Goal: Transaction & Acquisition: Book appointment/travel/reservation

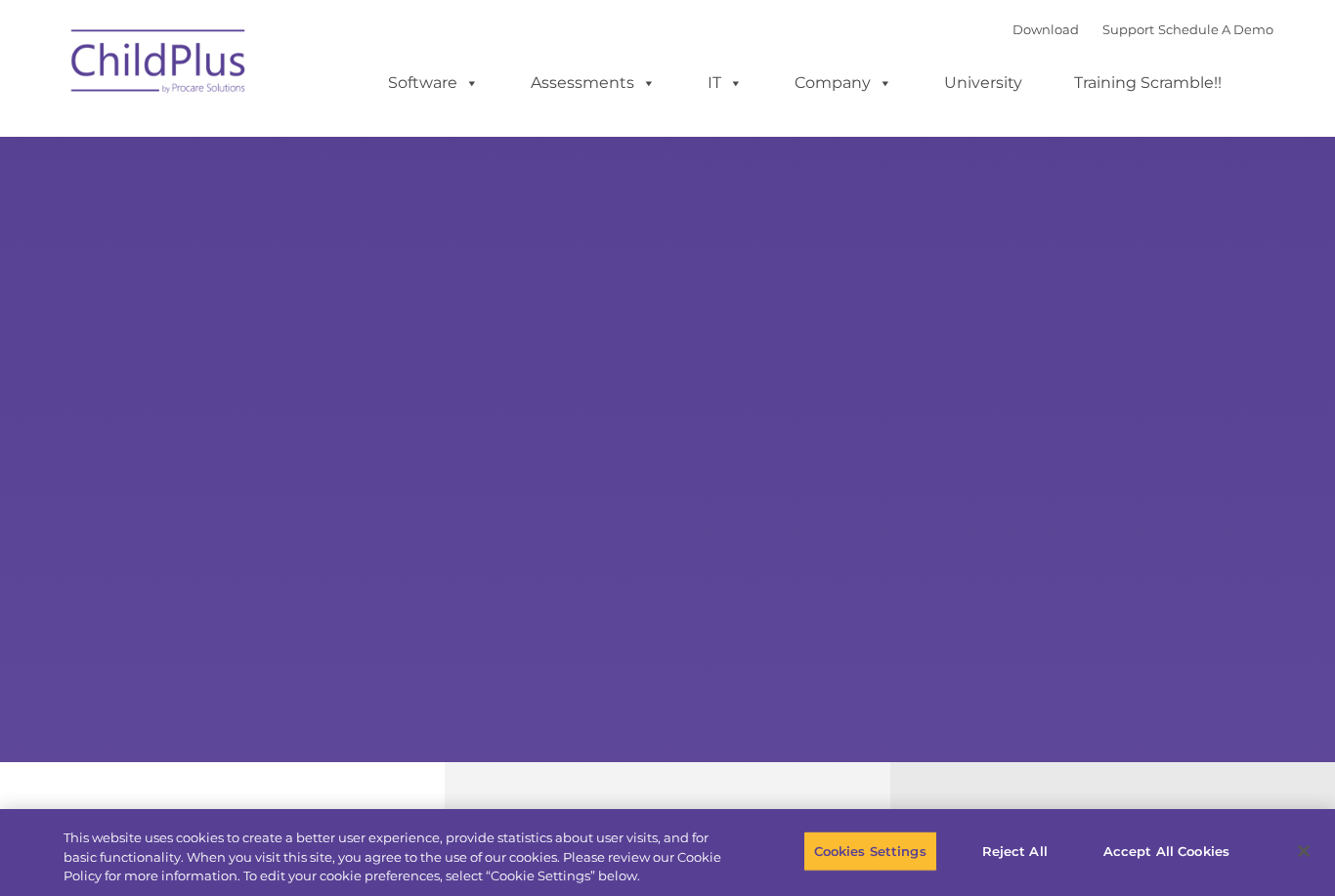
select select "MEDIUM"
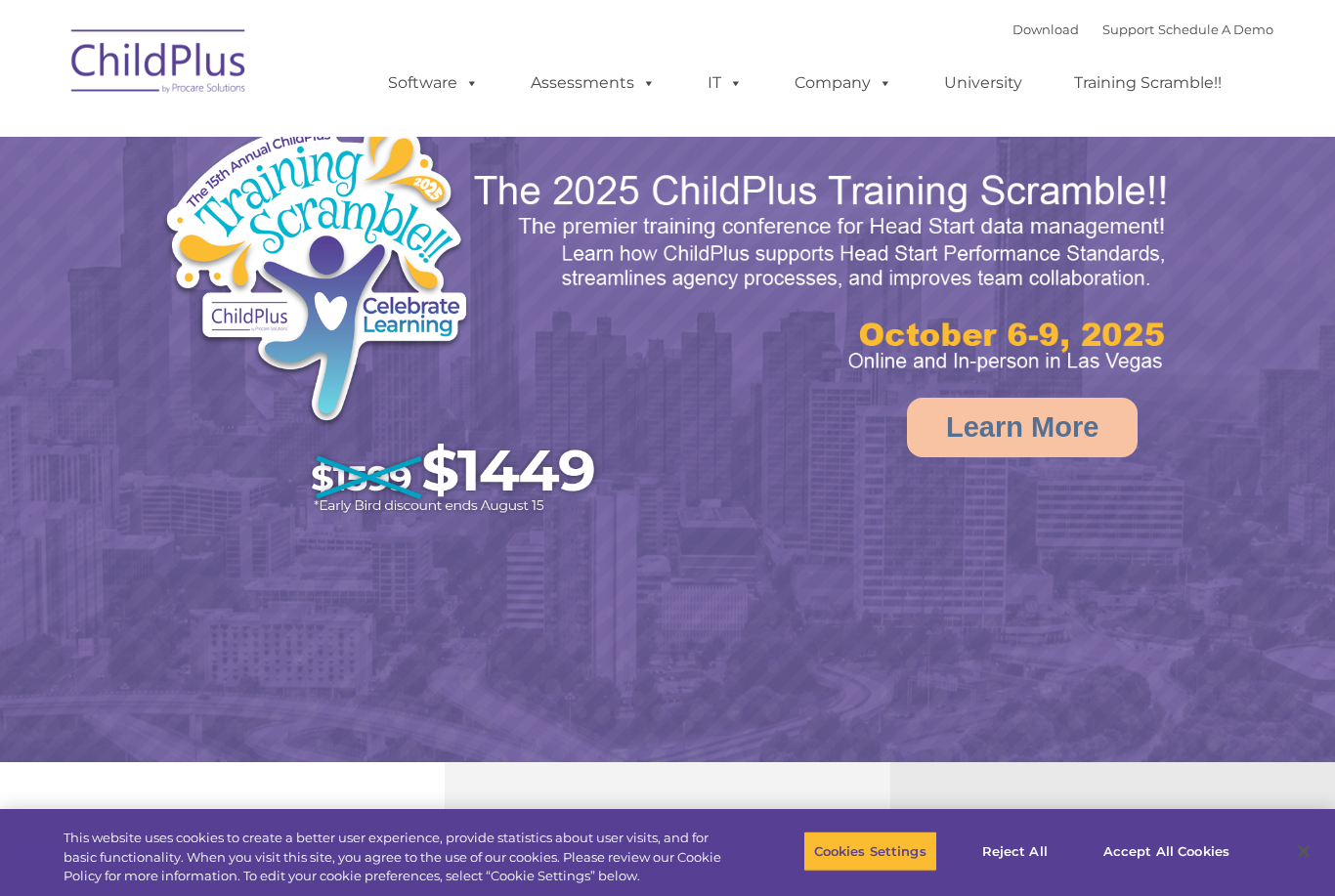
select select "MEDIUM"
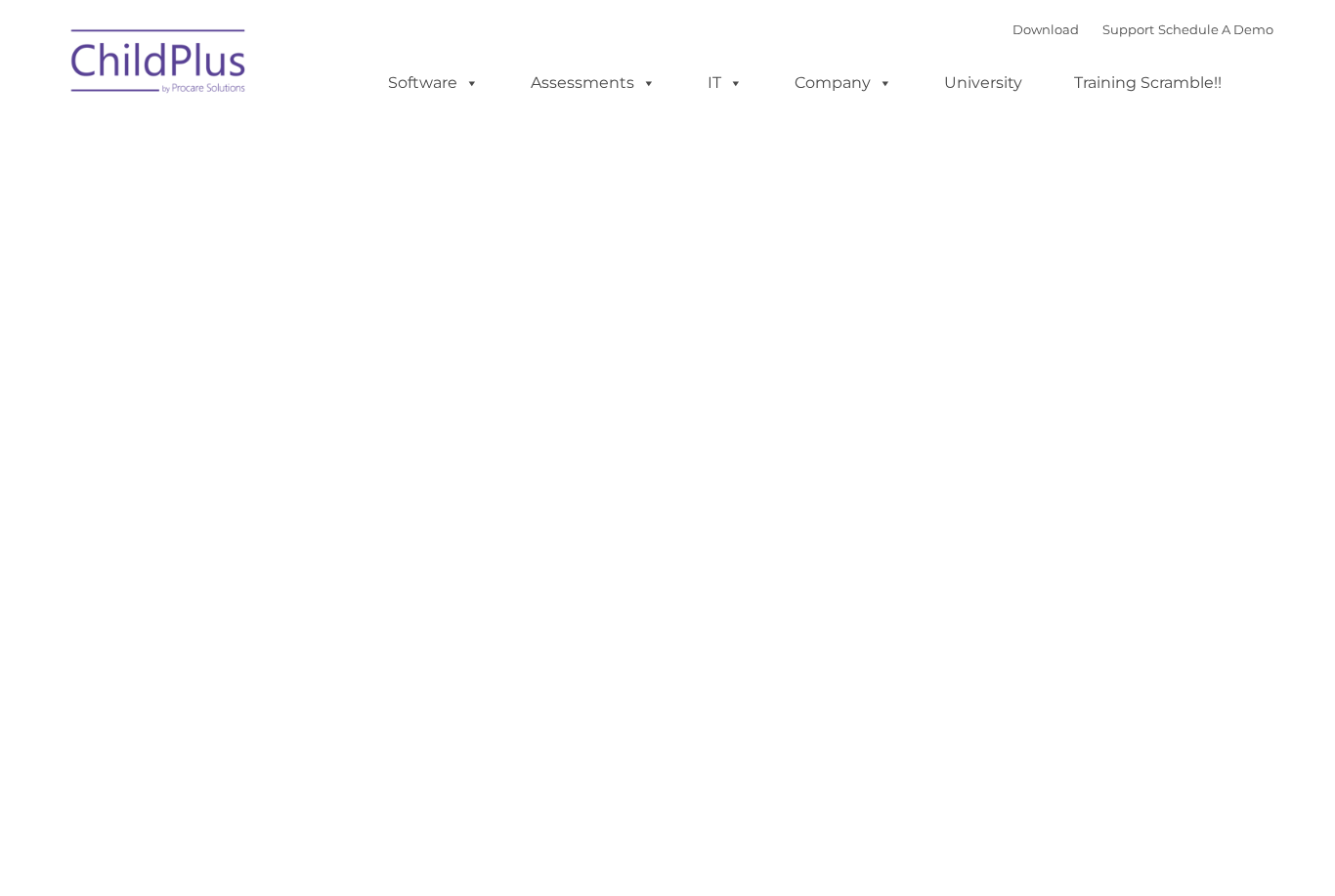
type input ""
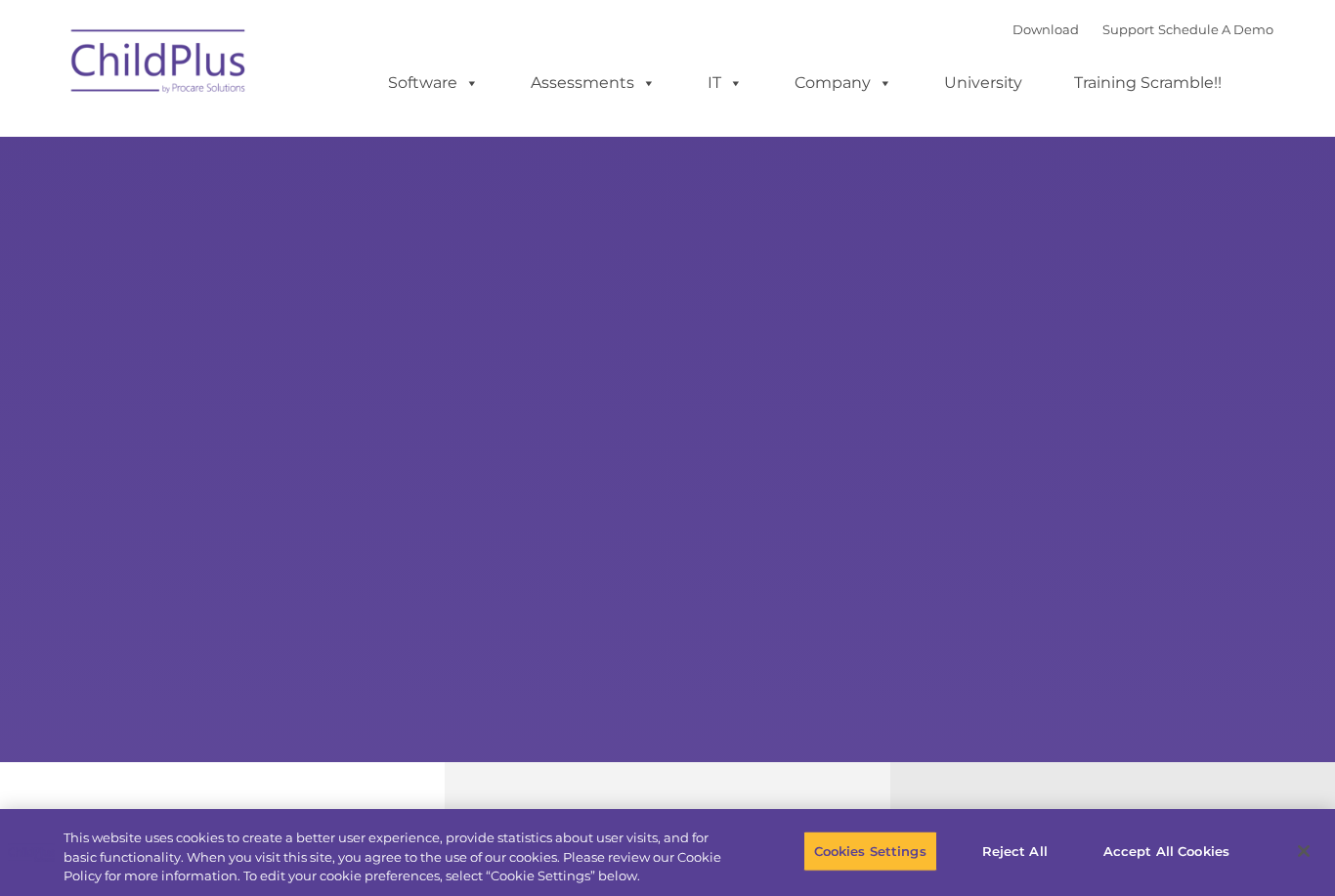
type input ""
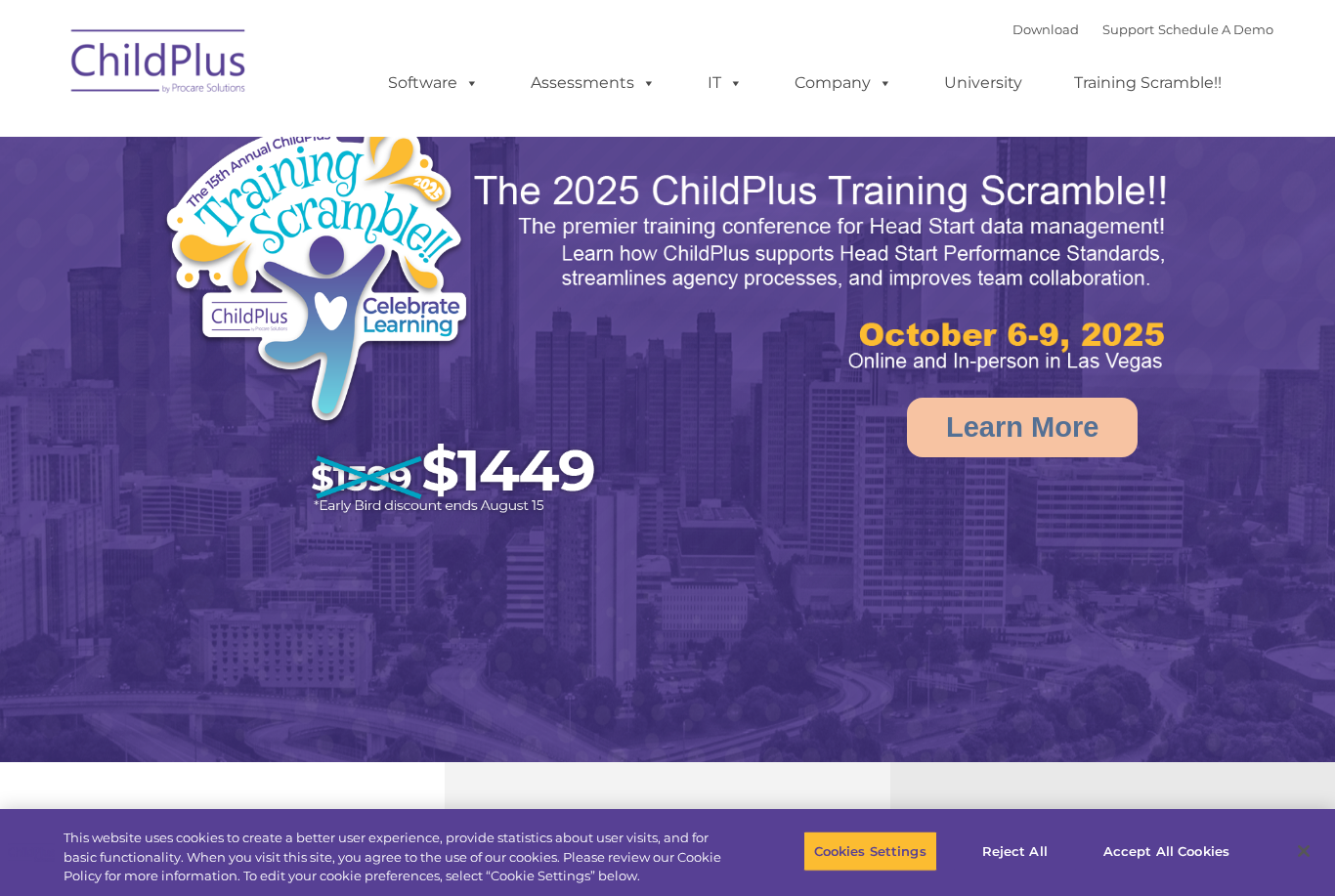
select select "MEDIUM"
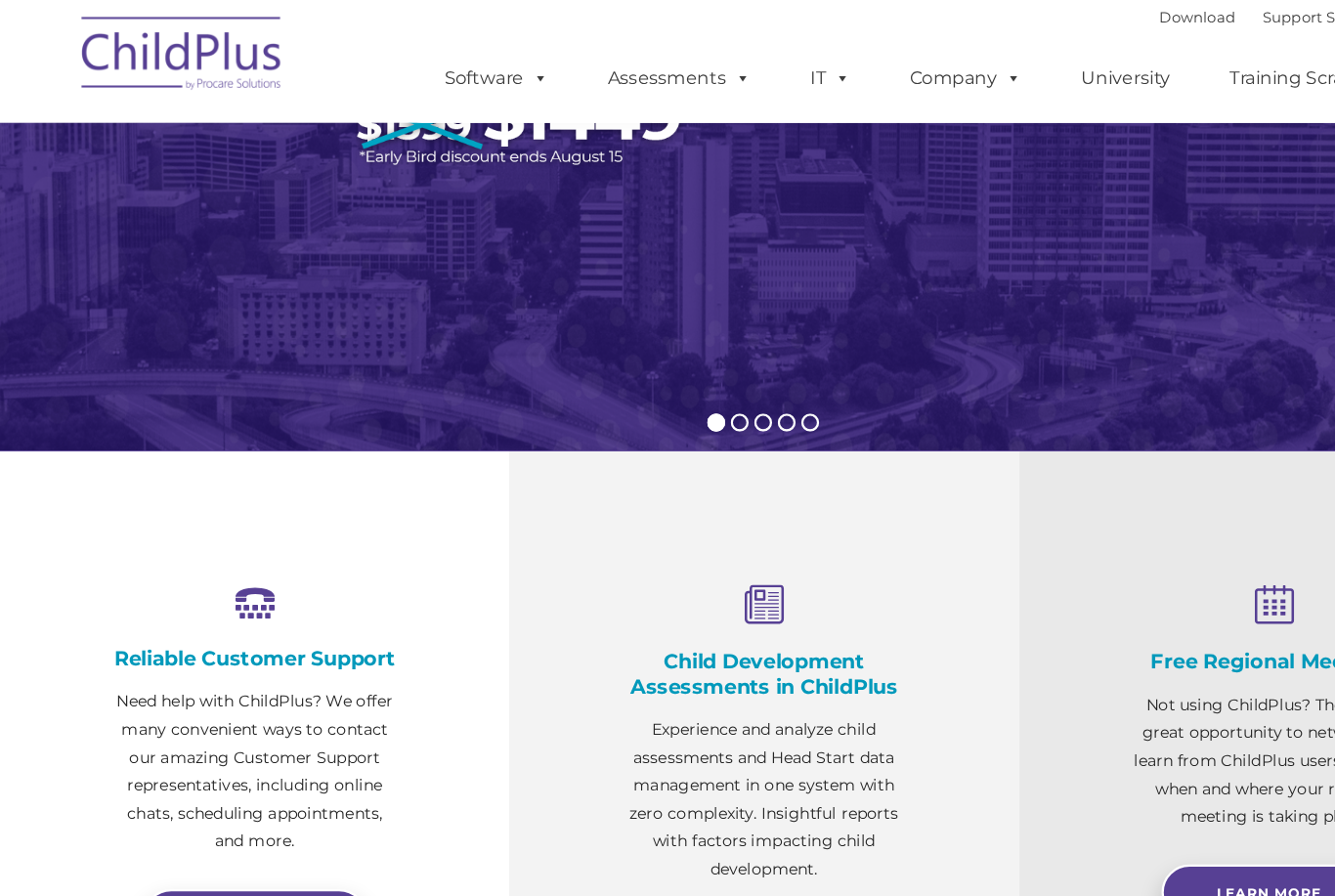
scroll to position [306, 0]
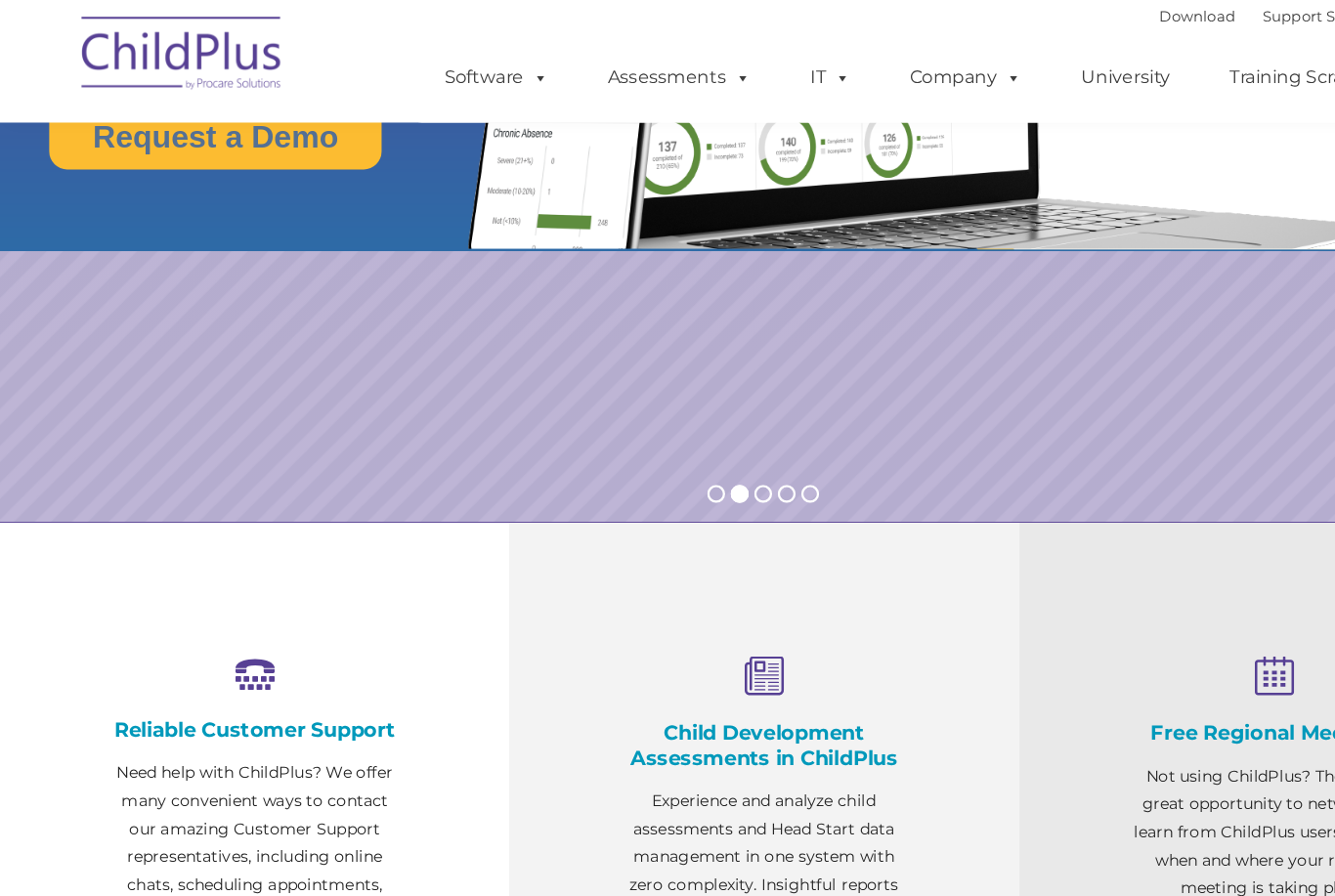
click at [460, 65] on span at bounding box center [469, 67] width 22 height 19
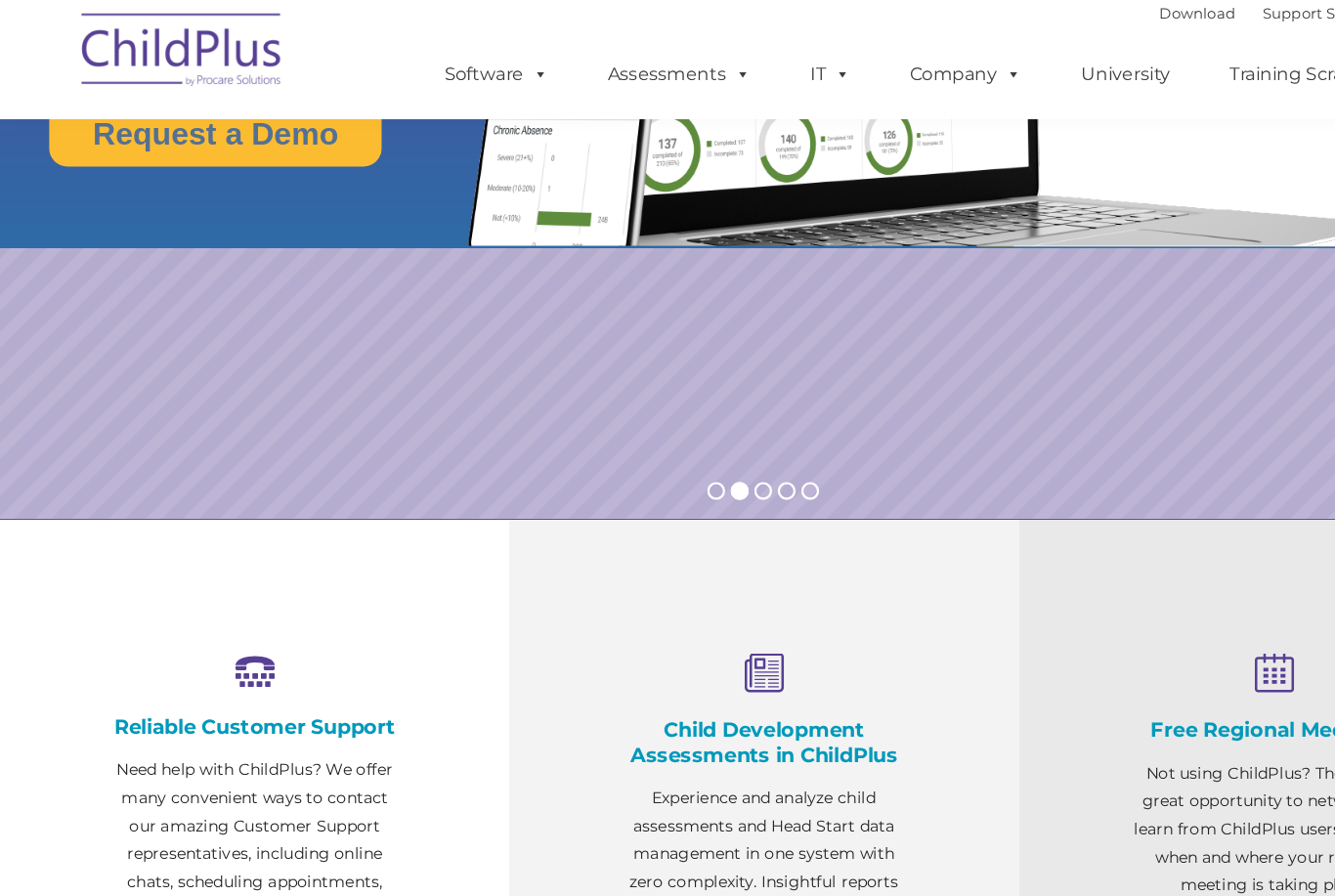
click at [224, 298] on rs-slide "Request a Demo The Future of ChildPlus is Here! Boost your productivity and str…" at bounding box center [667, 74] width 1335 height 762
